Goal: Task Accomplishment & Management: Manage account settings

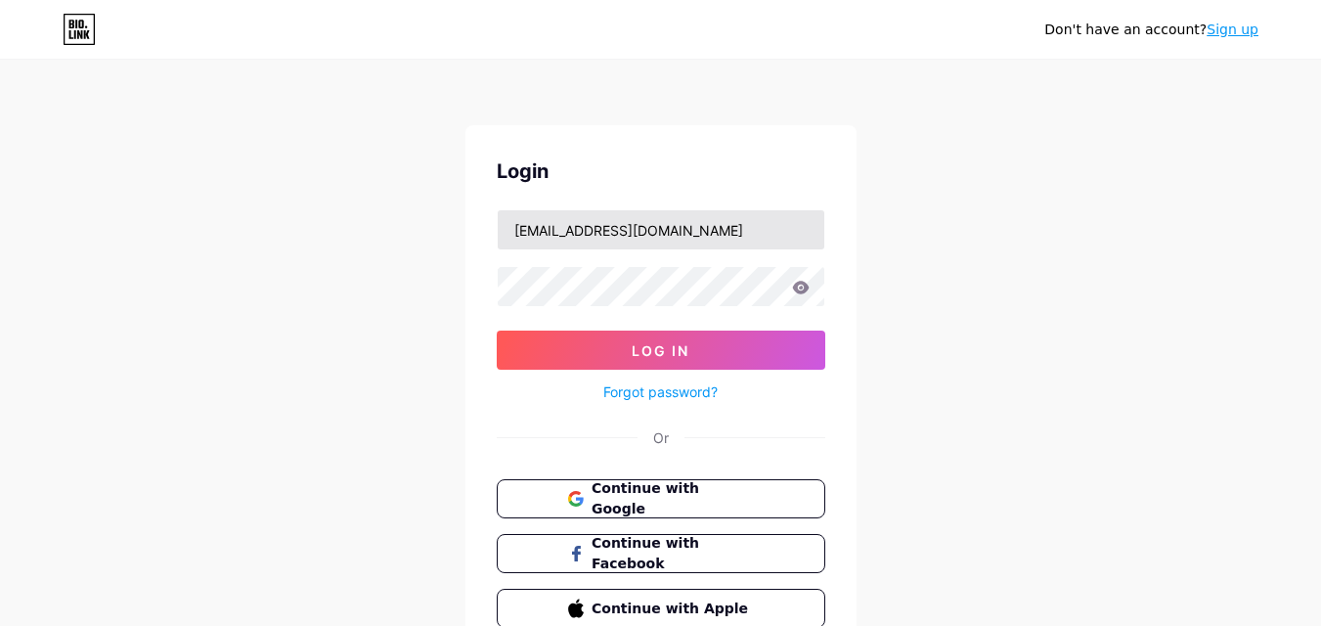
type input "[EMAIL_ADDRESS][DOMAIN_NAME]"
click at [497, 330] on button "Log In" at bounding box center [661, 349] width 328 height 39
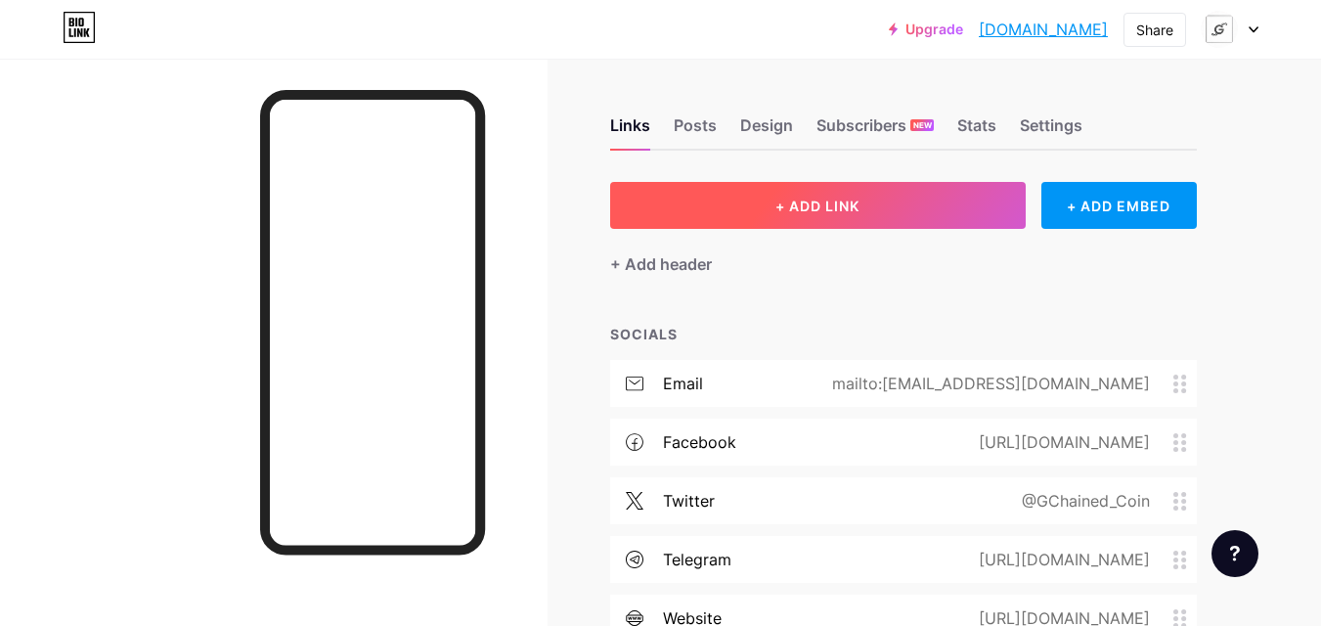
click at [762, 212] on button "+ ADD LINK" at bounding box center [817, 205] width 415 height 47
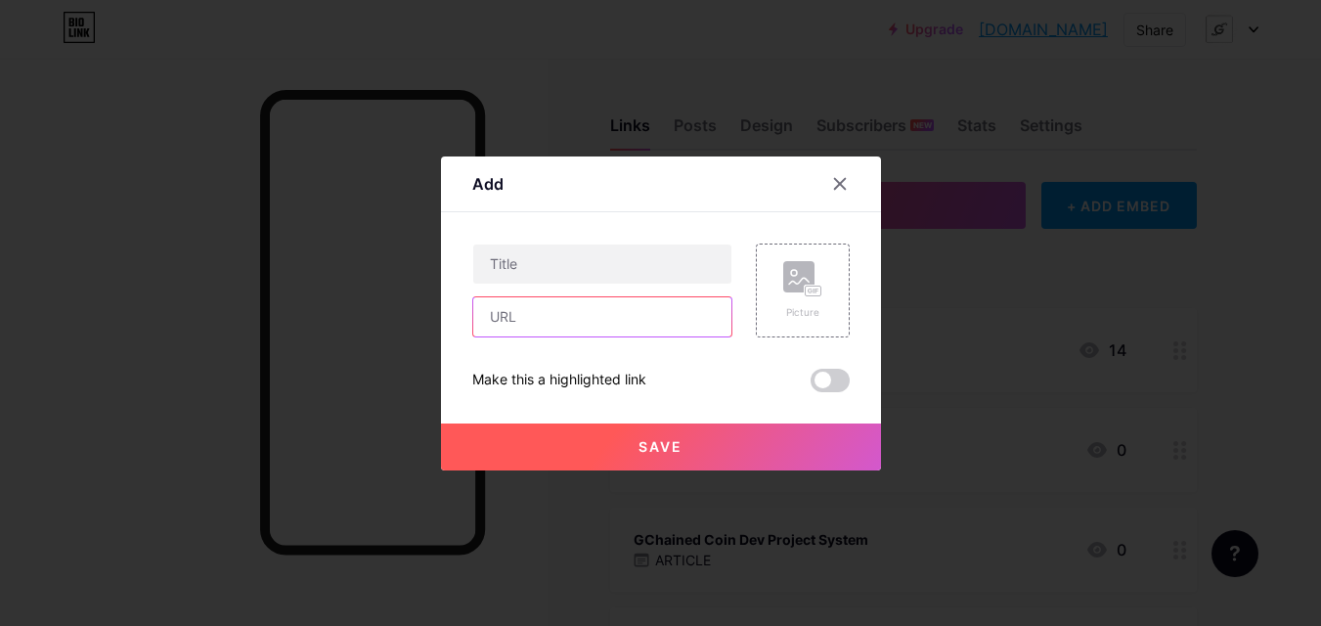
click at [660, 311] on input "text" at bounding box center [602, 316] width 258 height 39
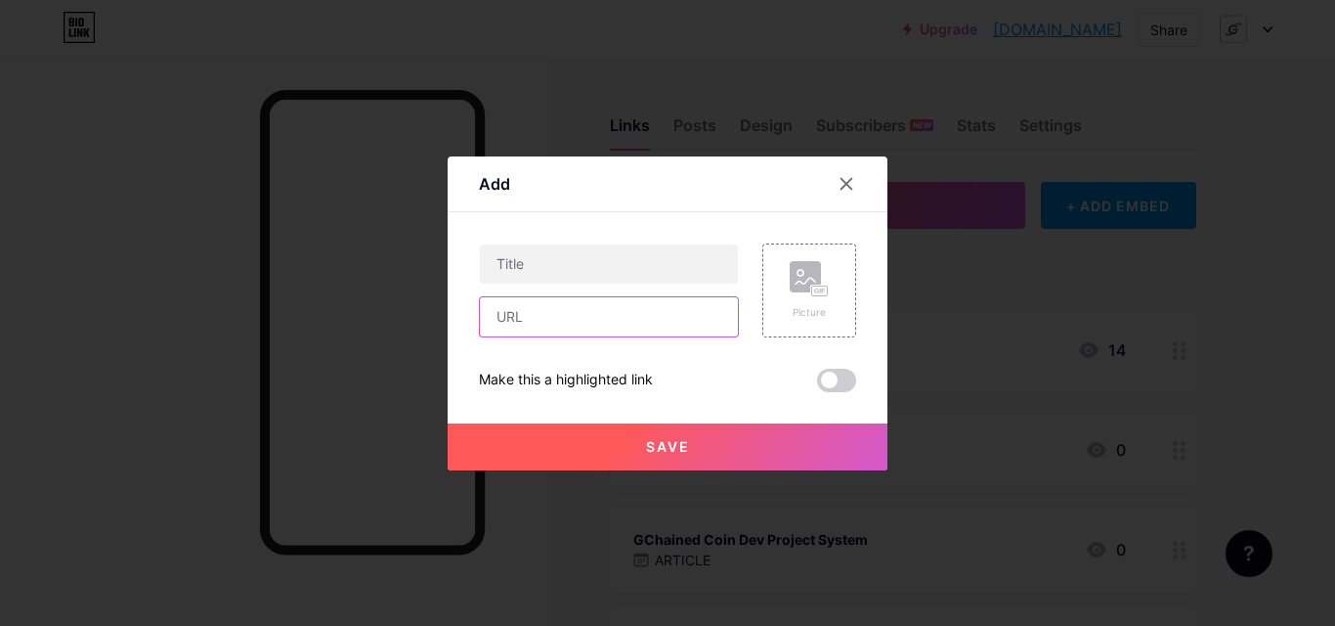
click at [660, 311] on input "text" at bounding box center [609, 316] width 258 height 39
click at [644, 326] on input "text" at bounding box center [609, 316] width 258 height 39
paste input "[URL][DOMAIN_NAME]"
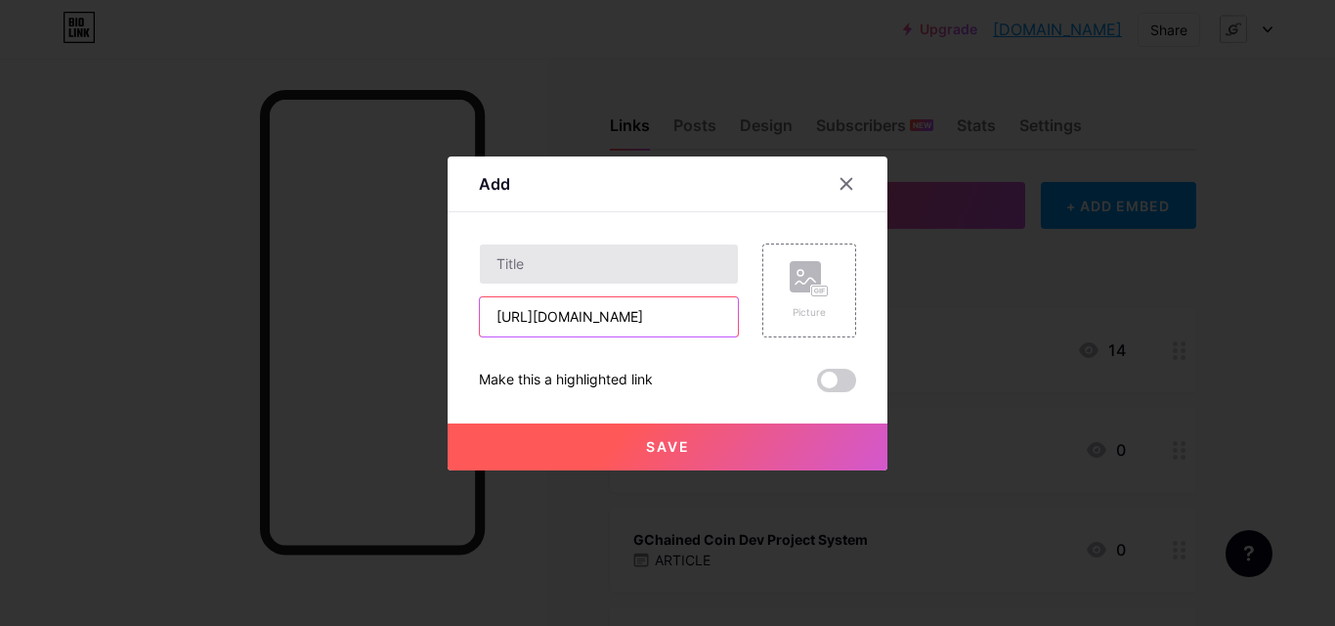
type input "[URL][DOMAIN_NAME]"
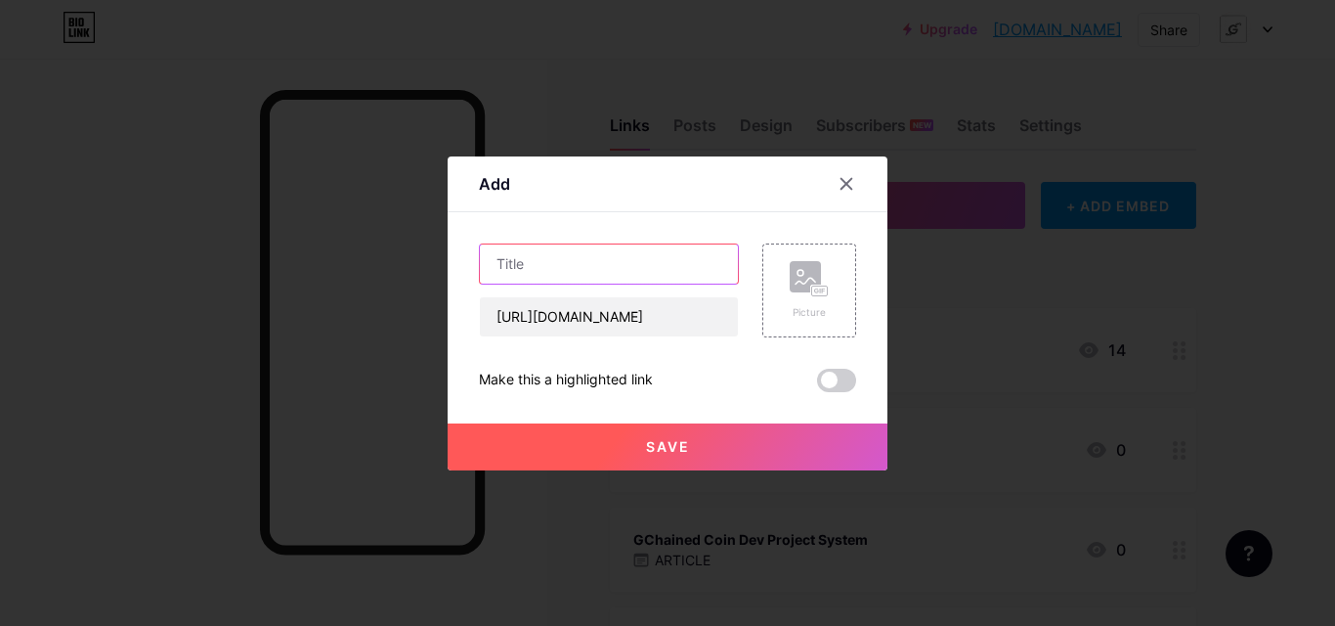
click at [655, 274] on input "text" at bounding box center [609, 263] width 258 height 39
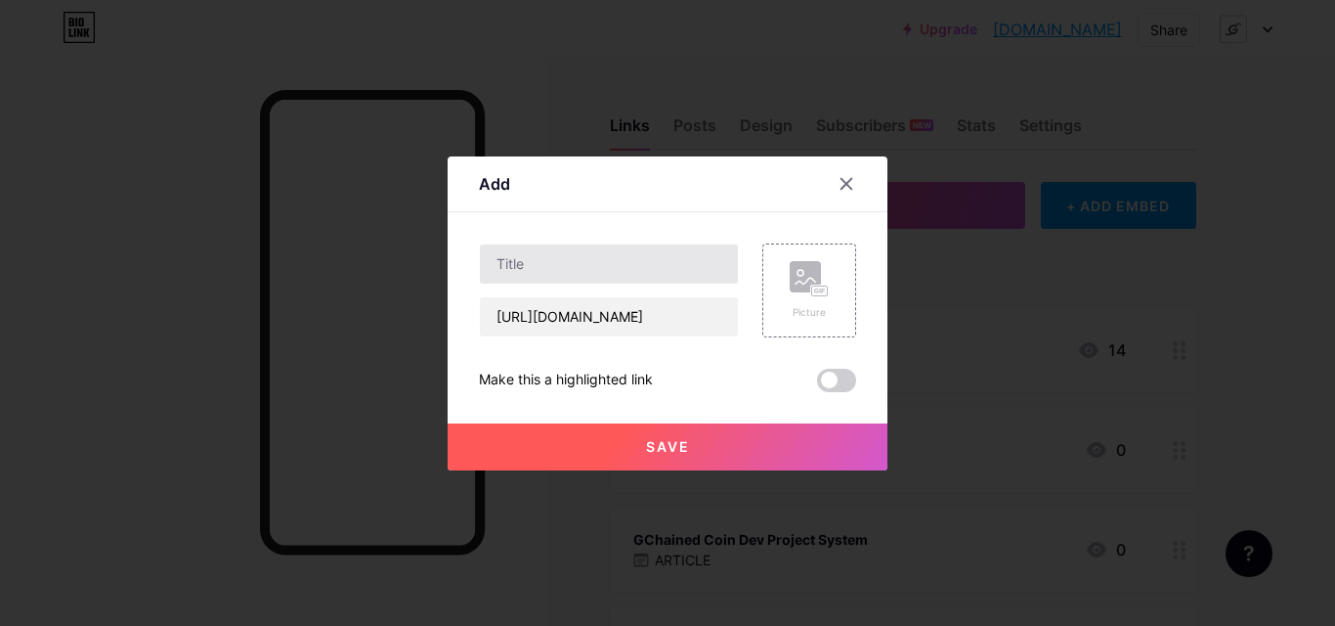
scroll to position [0, 156]
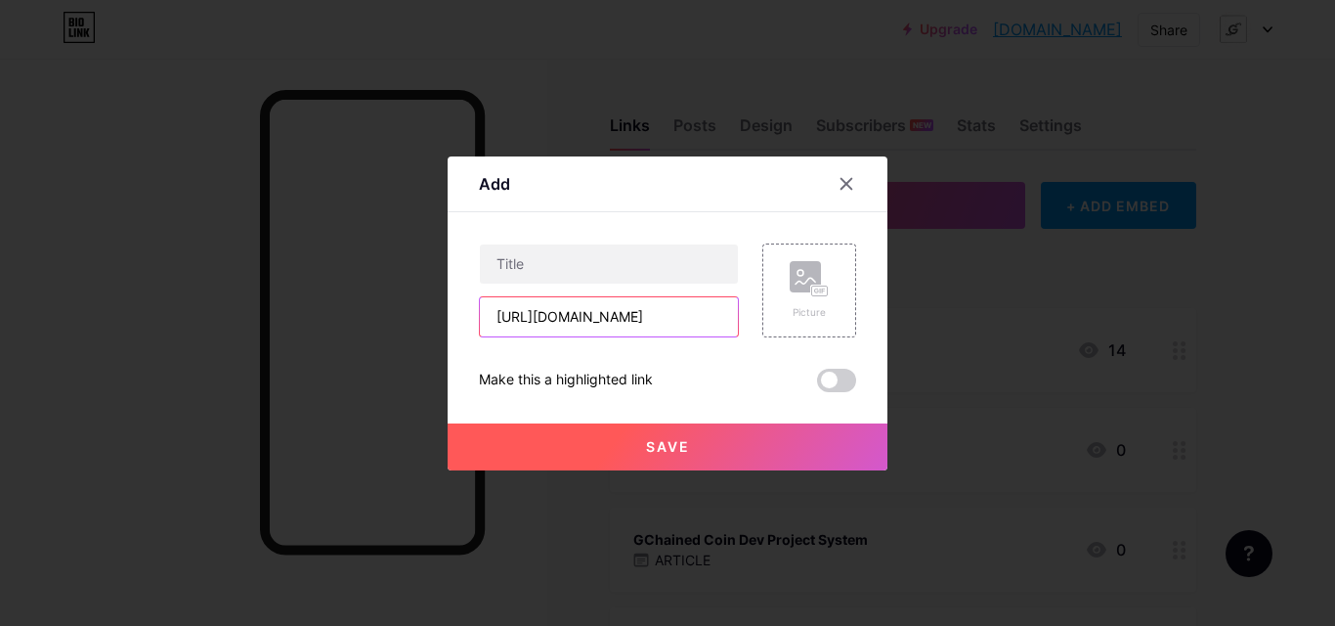
click at [645, 307] on input "[URL][DOMAIN_NAME]" at bounding box center [609, 316] width 258 height 39
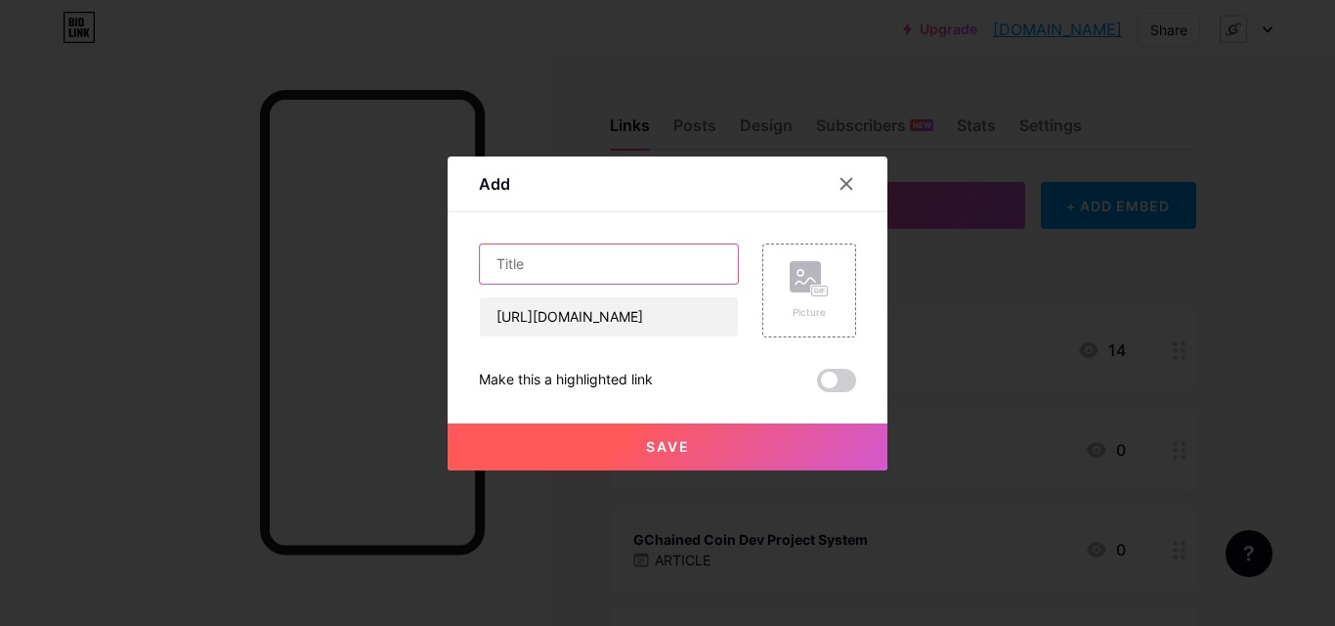
click at [646, 259] on input "text" at bounding box center [609, 263] width 258 height 39
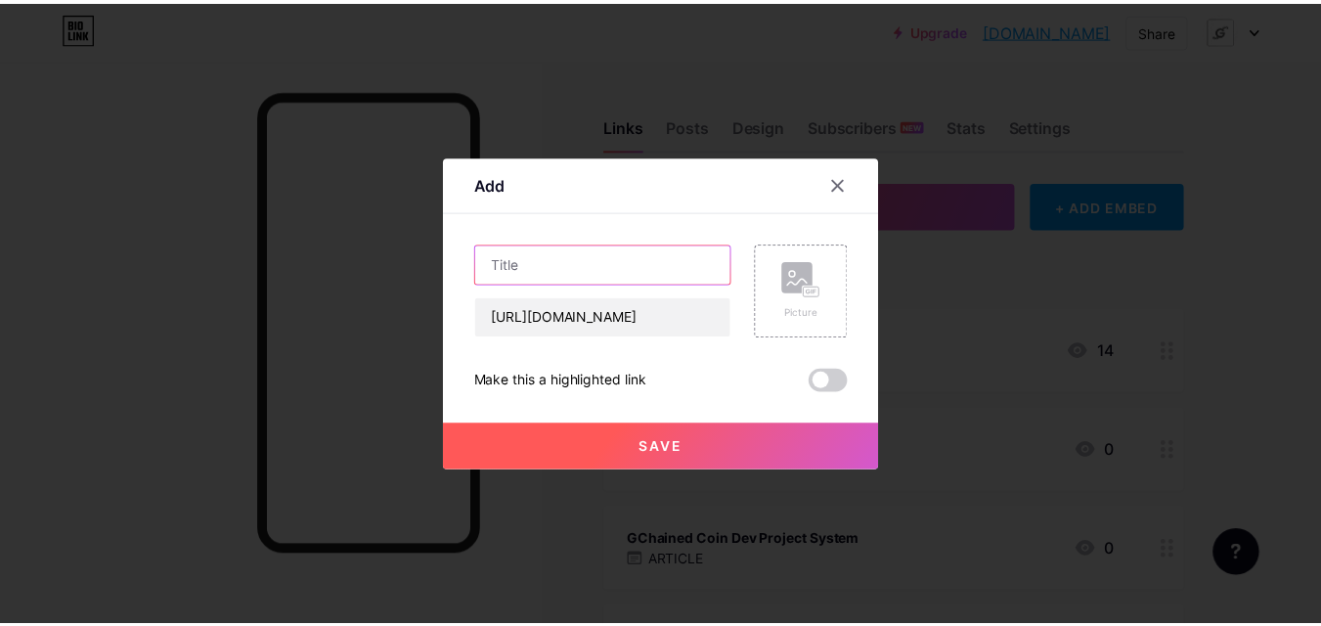
scroll to position [0, 0]
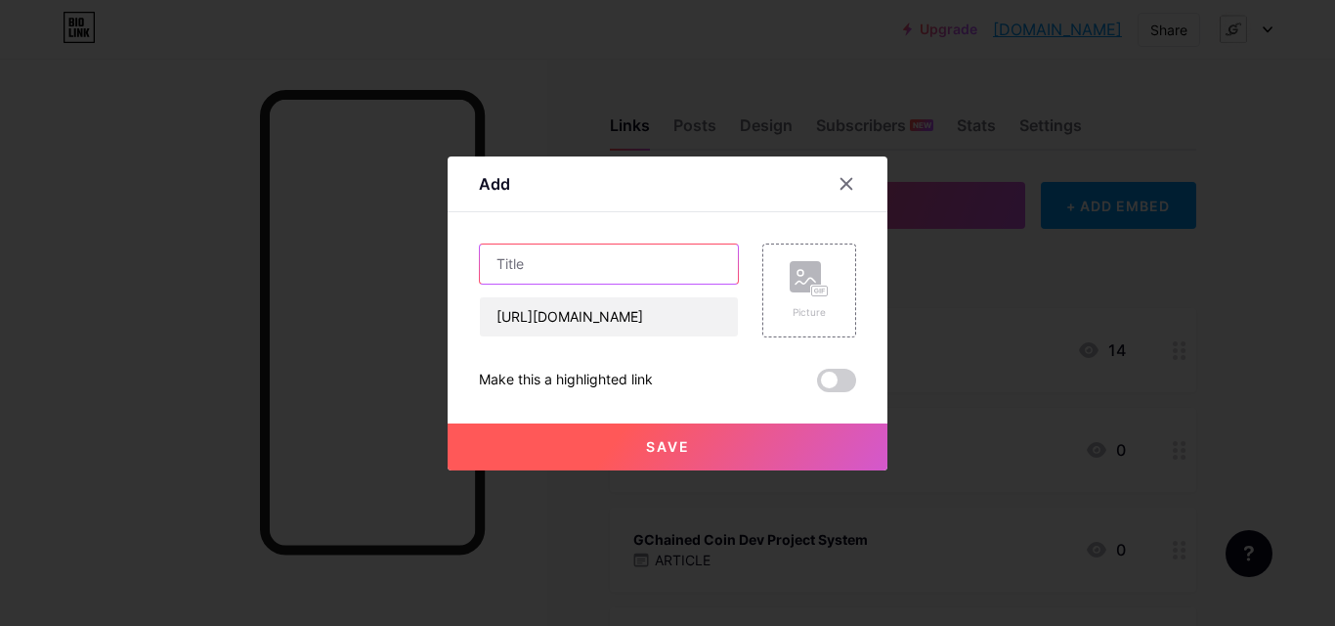
click at [646, 259] on input "text" at bounding box center [609, 263] width 258 height 39
type input "Fang Coin"
click at [664, 427] on button "Save" at bounding box center [668, 446] width 440 height 47
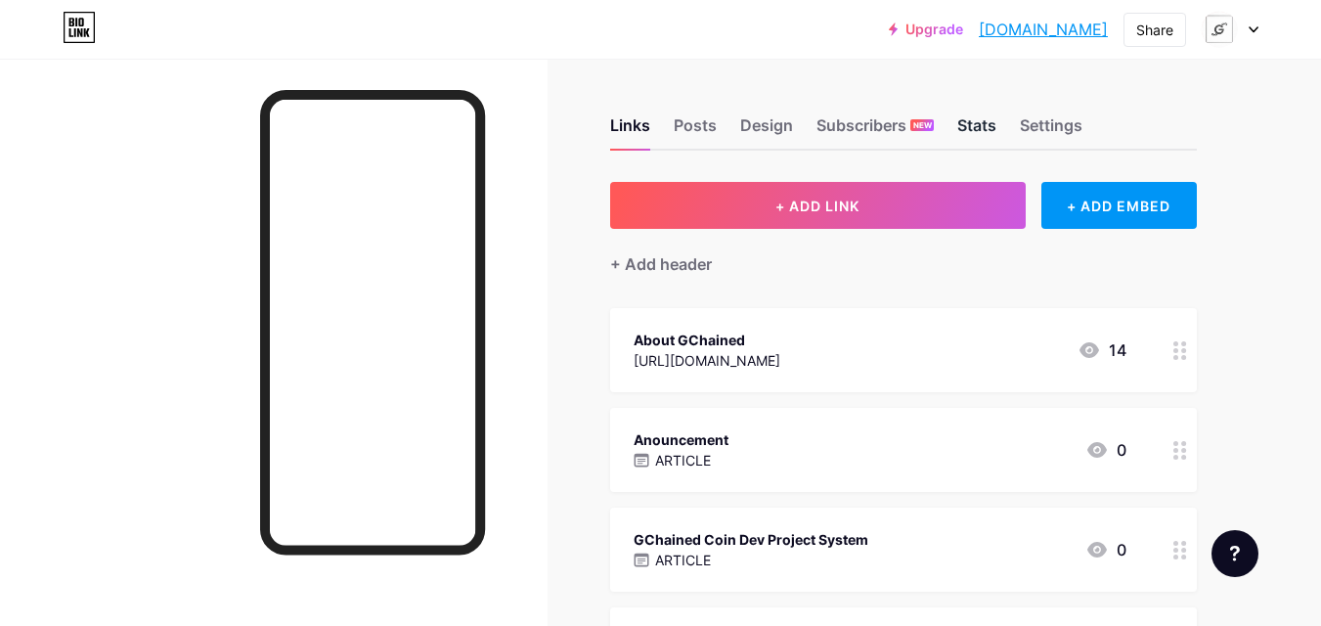
click at [980, 126] on div "Stats" at bounding box center [976, 130] width 39 height 35
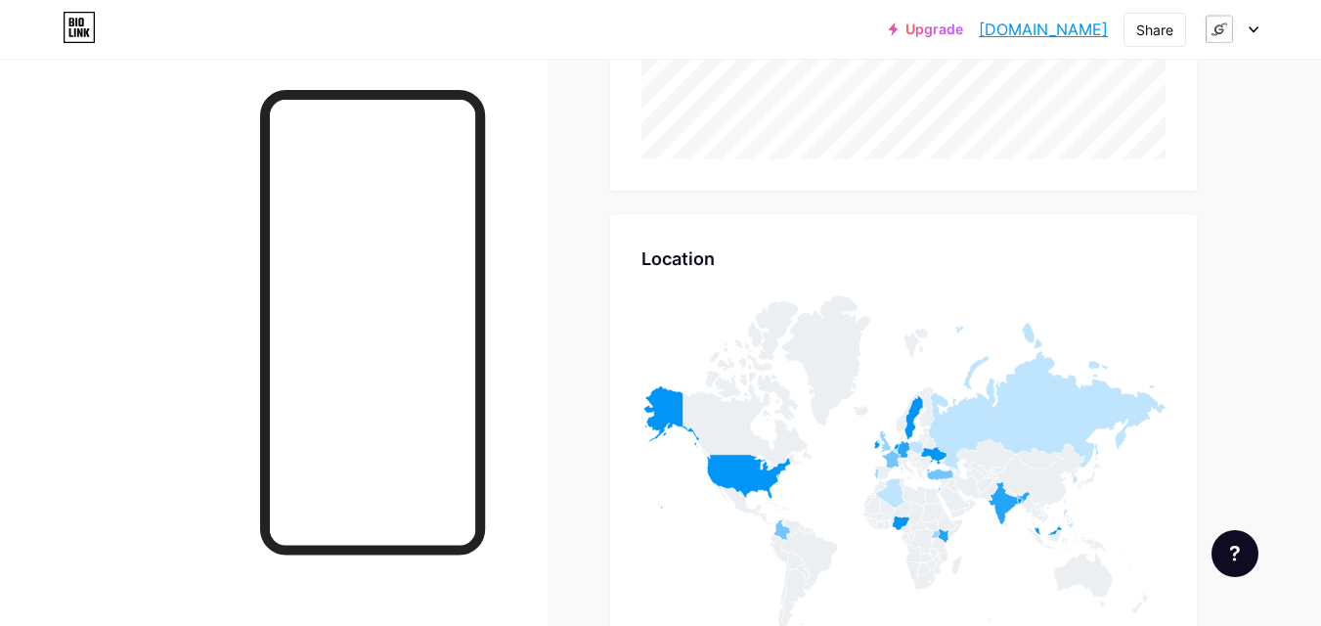
scroll to position [8186, 0]
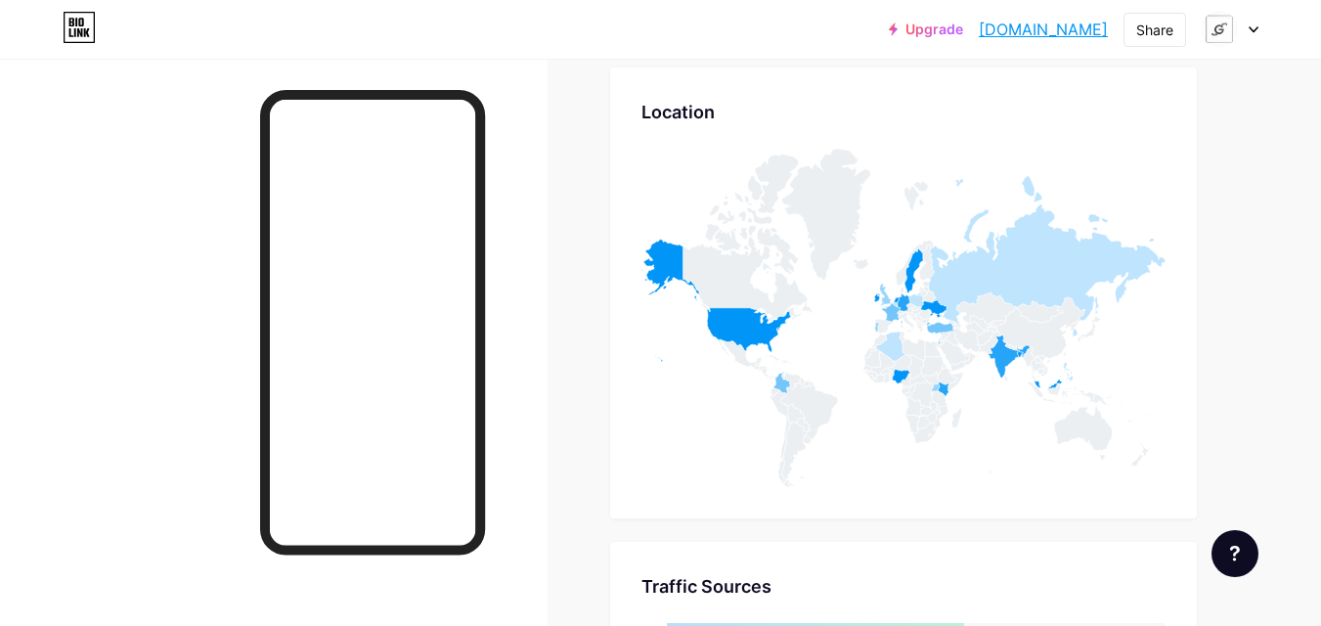
click at [1250, 31] on icon at bounding box center [1253, 29] width 10 height 7
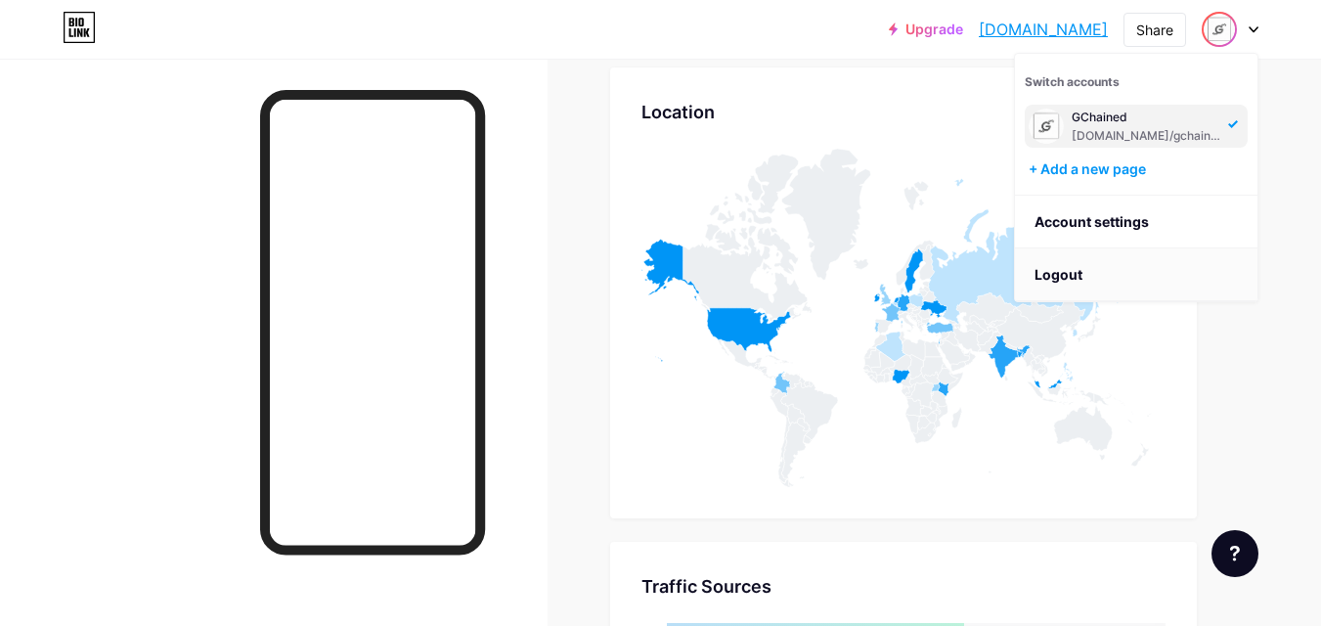
click at [1123, 266] on li "Logout" at bounding box center [1136, 274] width 242 height 53
